Goal: Information Seeking & Learning: Learn about a topic

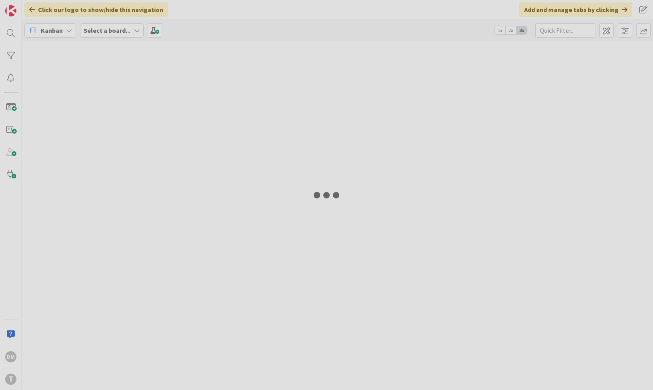
type input "tfgm"
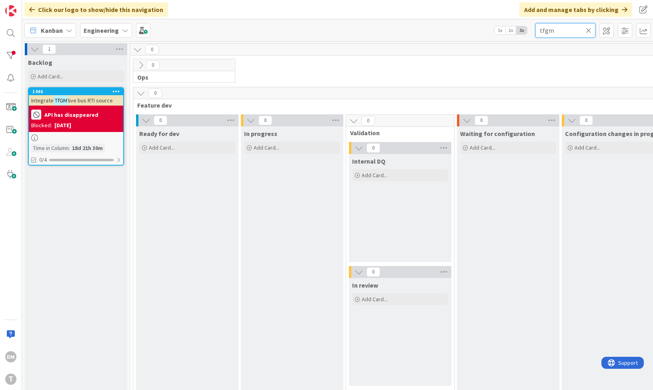
click at [546, 34] on input "tfgm" at bounding box center [566, 30] width 60 height 14
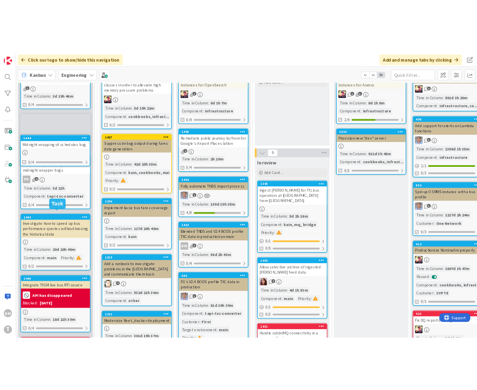
scroll to position [128, 0]
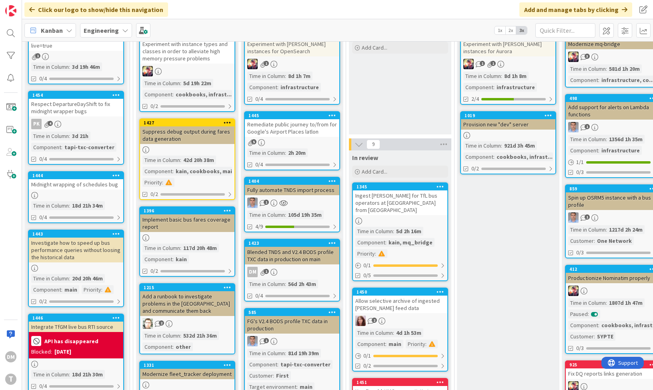
drag, startPoint x: 94, startPoint y: 219, endPoint x: 191, endPoint y: 0, distance: 238.9
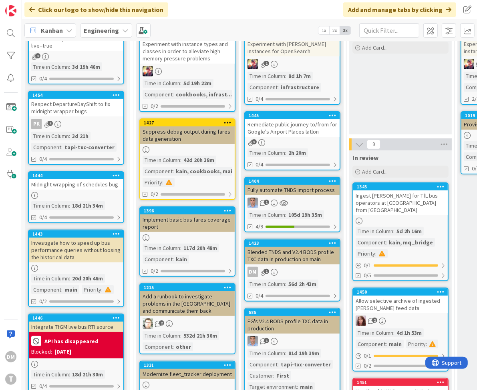
click at [72, 106] on div "Respect DepartureDayShift to fix midnight wrapper bugs" at bounding box center [76, 108] width 94 height 18
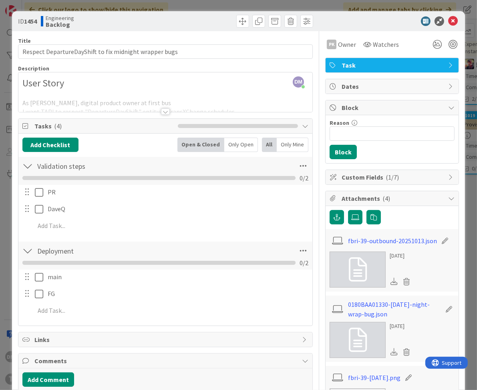
click at [164, 110] on div at bounding box center [165, 111] width 9 height 6
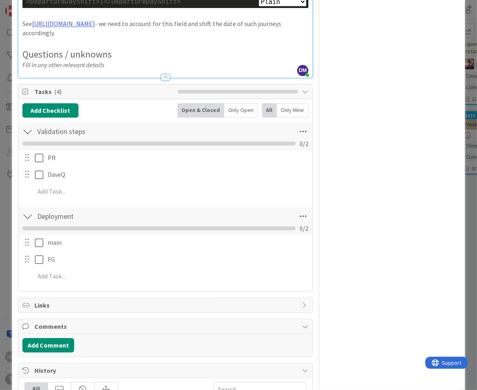
scroll to position [1628, 0]
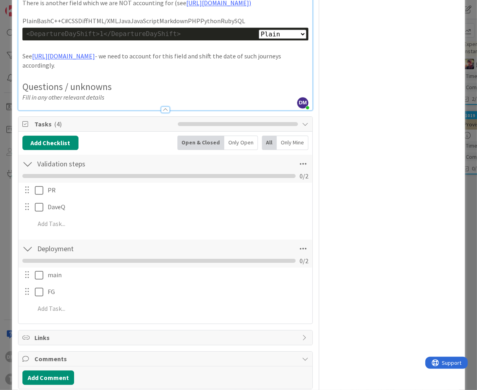
click at [153, 102] on p "Fill in any other relevant details" at bounding box center [165, 97] width 286 height 9
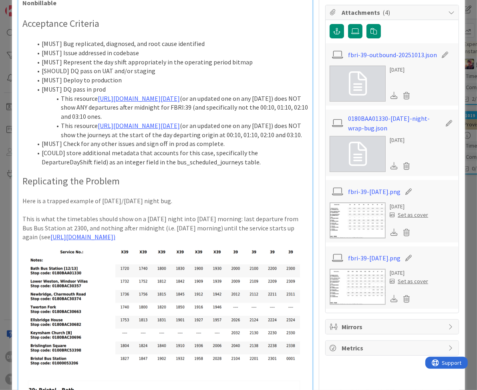
scroll to position [192, 0]
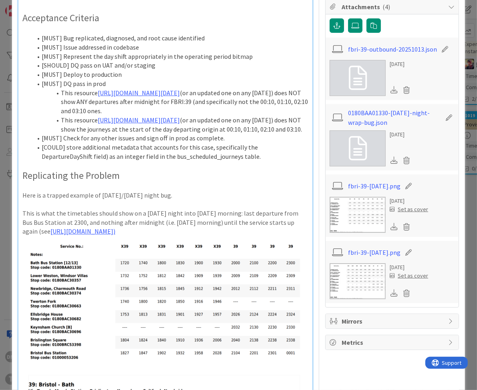
click at [195, 200] on p "Here is a trapped example of [DATE]/[DATE] night bug." at bounding box center [165, 195] width 286 height 9
click at [258, 182] on h2 "Replicating the Problem" at bounding box center [165, 176] width 286 height 12
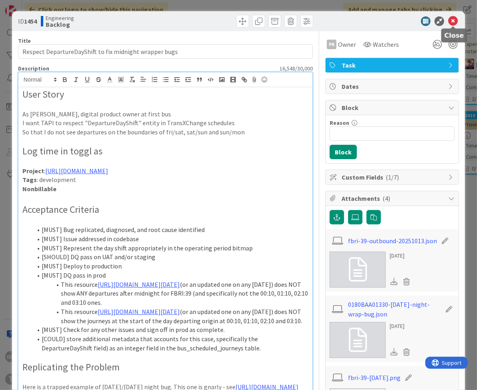
click at [457, 22] on icon at bounding box center [453, 21] width 10 height 10
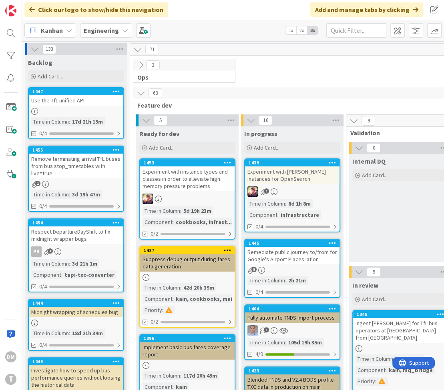
click at [74, 237] on div "Respect DepartureDayShift to fix midnight wrapper bugs" at bounding box center [76, 236] width 94 height 18
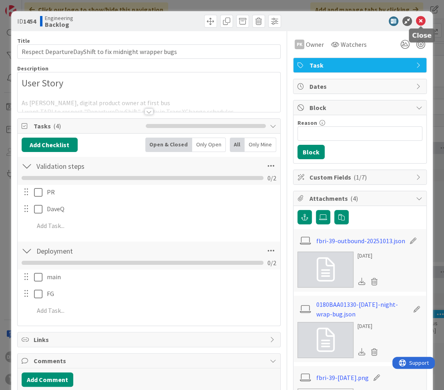
click at [421, 20] on icon at bounding box center [421, 21] width 10 height 10
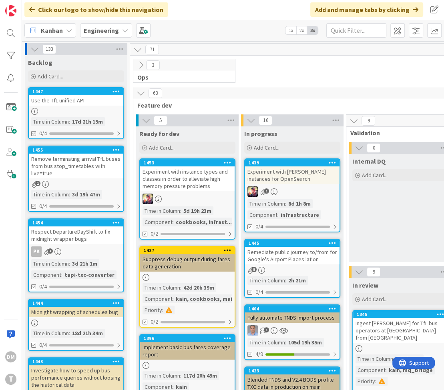
click at [66, 311] on div "Midnight wrapping of schedules bug" at bounding box center [76, 312] width 94 height 10
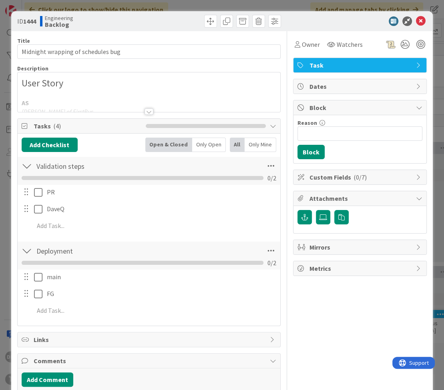
click at [149, 110] on div at bounding box center [148, 111] width 9 height 6
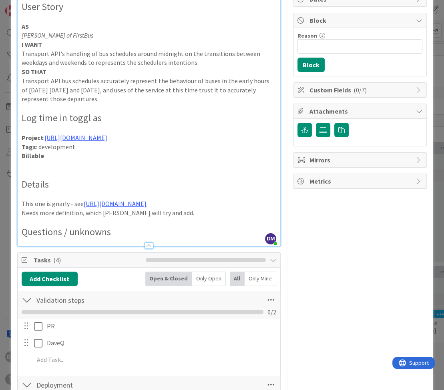
scroll to position [95, 0]
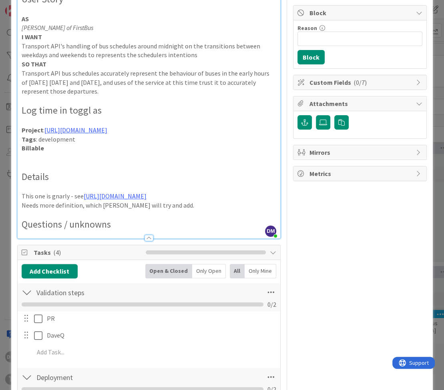
click at [137, 227] on h2 "Questions / unknowns" at bounding box center [149, 225] width 255 height 12
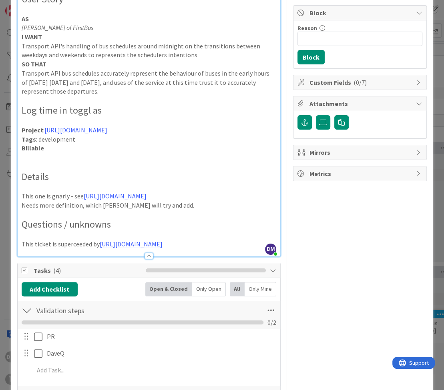
drag, startPoint x: 229, startPoint y: 198, endPoint x: 20, endPoint y: 195, distance: 209.0
click at [20, 195] on div "User Story AS Benn Shields of FirstBus I WANT Transport API's handling of bus s…" at bounding box center [149, 124] width 263 height 265
copy p "This one is gnarly - see https://transportapi.freshdesk.com/a/tickets/3668"
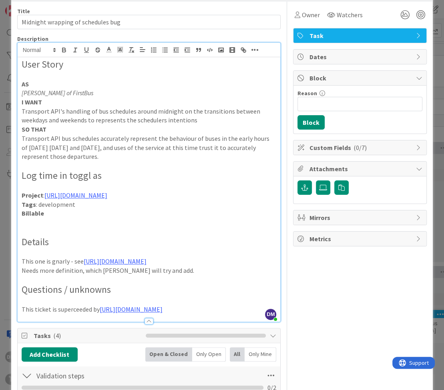
scroll to position [0, 0]
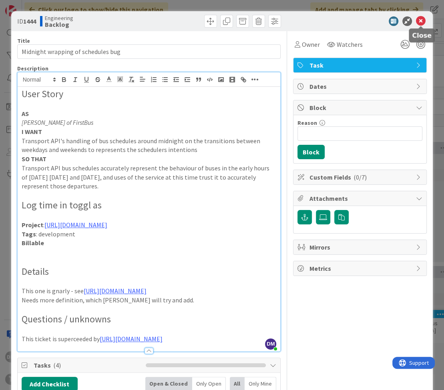
click at [422, 21] on icon at bounding box center [421, 21] width 10 height 10
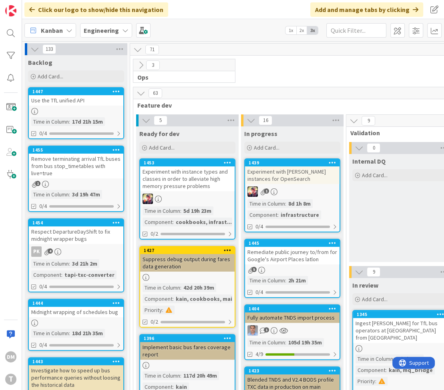
click at [86, 313] on div "Midnight wrapping of schedules bug" at bounding box center [76, 312] width 94 height 10
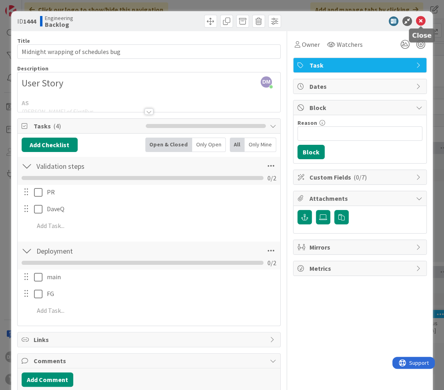
click at [423, 21] on icon at bounding box center [421, 21] width 10 height 10
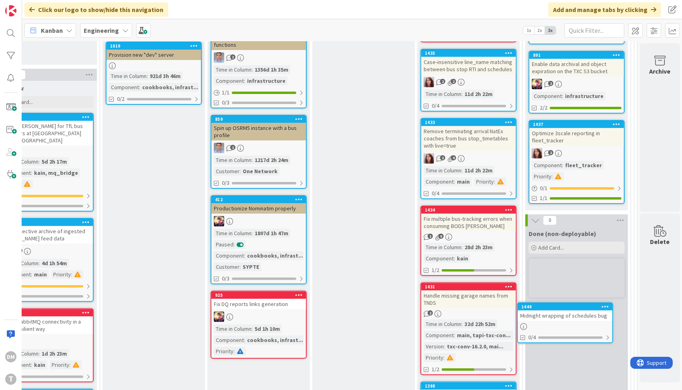
scroll to position [220, 355]
